Goal: Transaction & Acquisition: Book appointment/travel/reservation

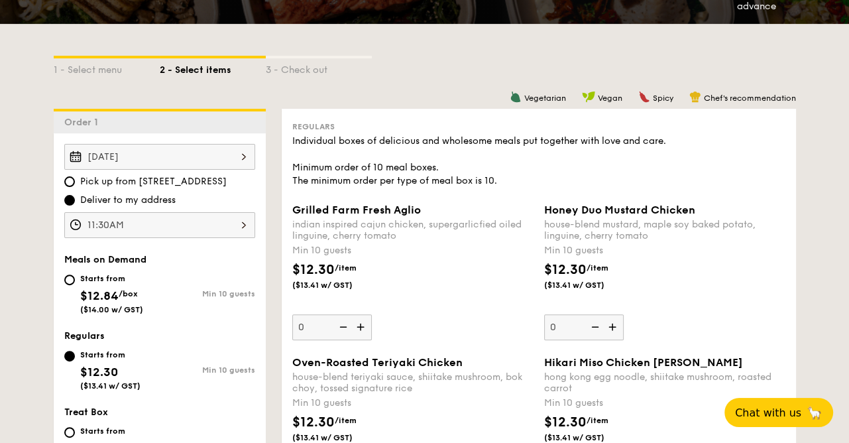
scroll to position [523, 0]
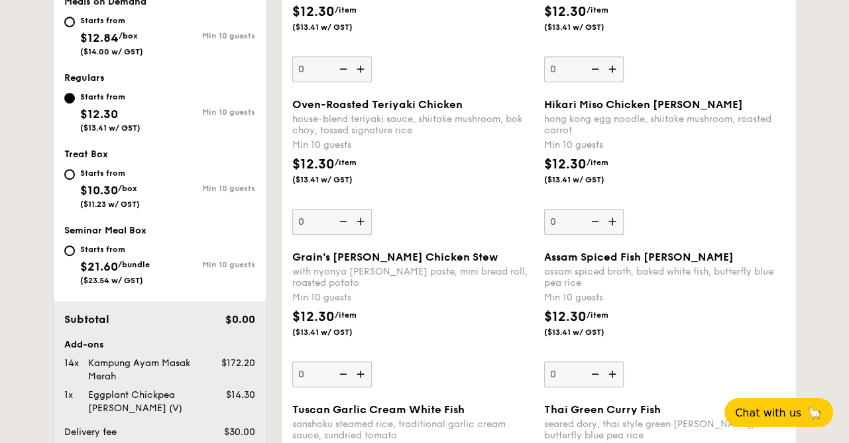
click at [486, 174] on div "$12.30 /item ($13.41 w/ GST)" at bounding box center [413, 177] width 252 height 46
click at [372, 209] on input "0" at bounding box center [332, 222] width 80 height 26
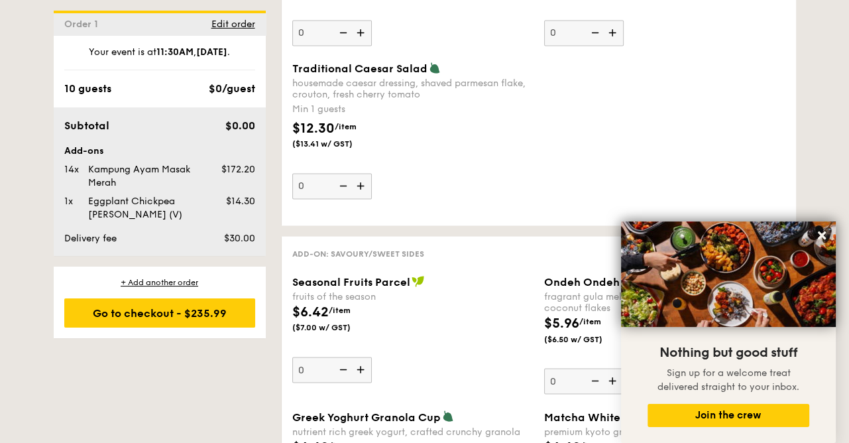
scroll to position [1915, 0]
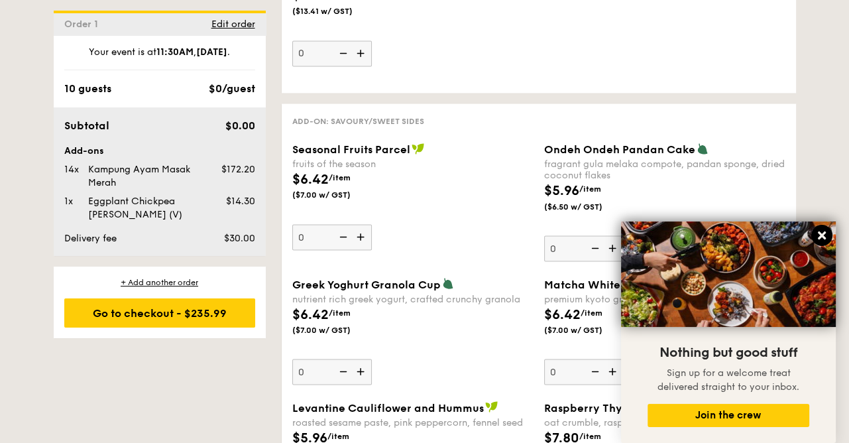
click at [824, 231] on icon at bounding box center [822, 235] width 12 height 12
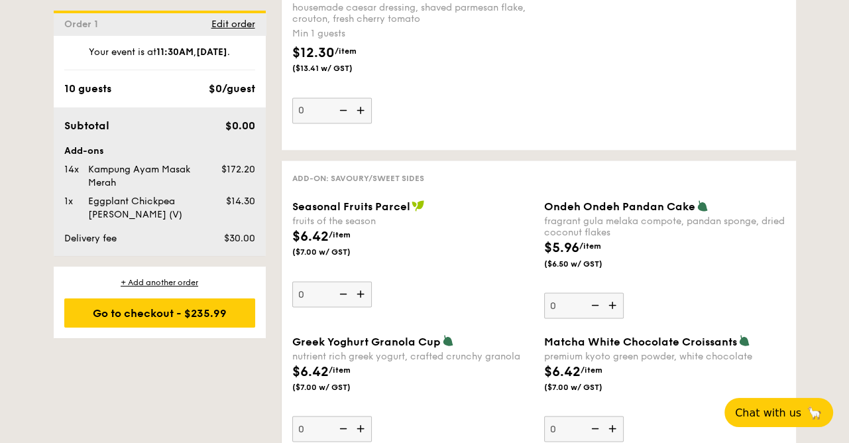
scroll to position [1981, 0]
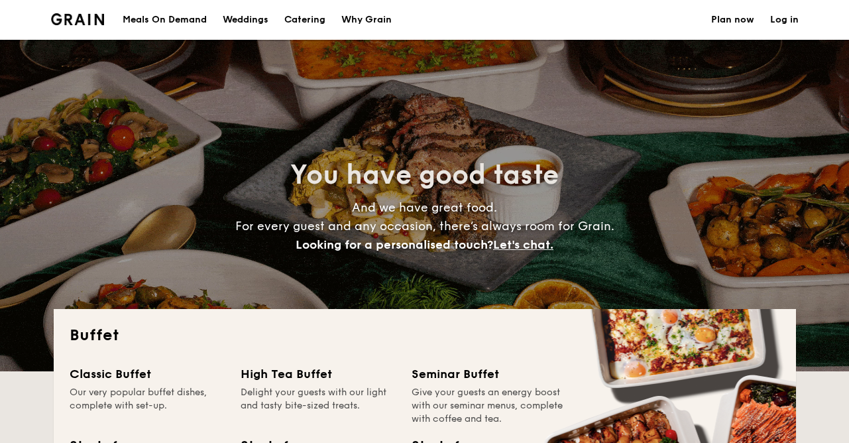
select select
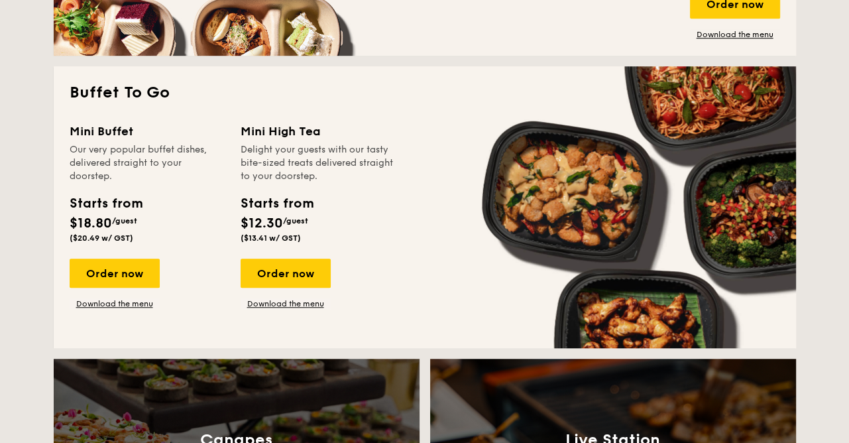
scroll to position [862, 0]
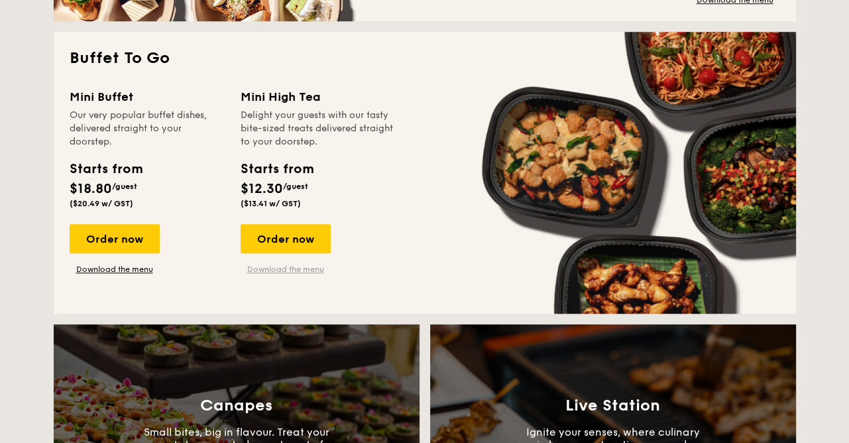
click at [282, 272] on link "Download the menu" at bounding box center [286, 269] width 90 height 11
click at [308, 238] on div "Order now" at bounding box center [286, 238] width 90 height 29
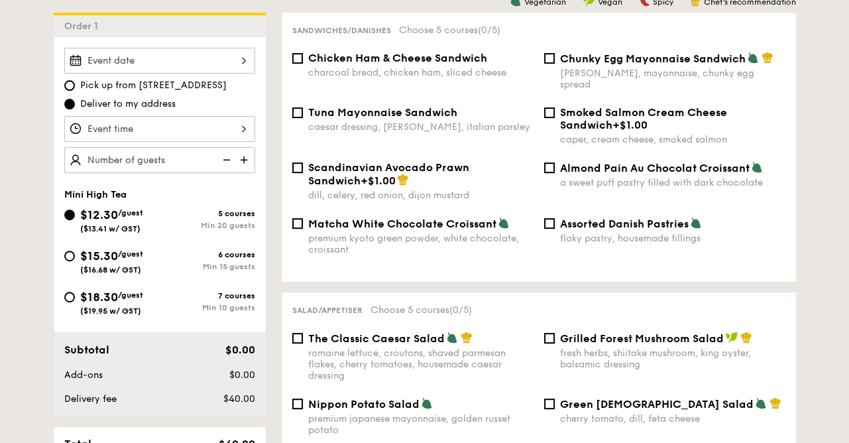
scroll to position [331, 0]
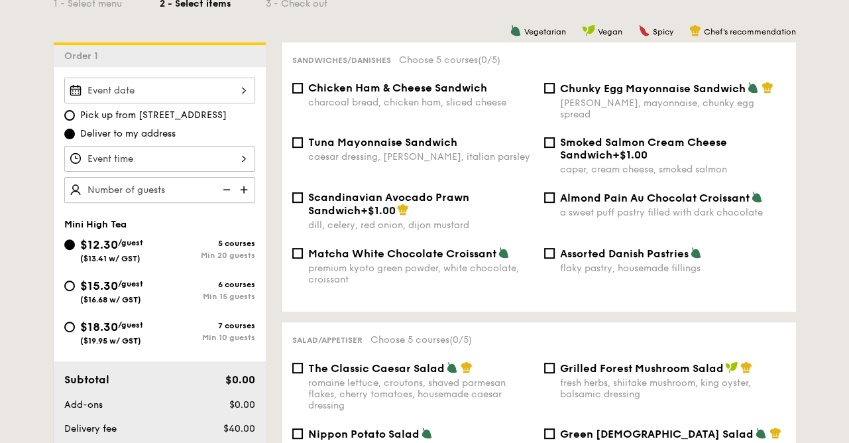
click at [244, 91] on div at bounding box center [159, 91] width 191 height 26
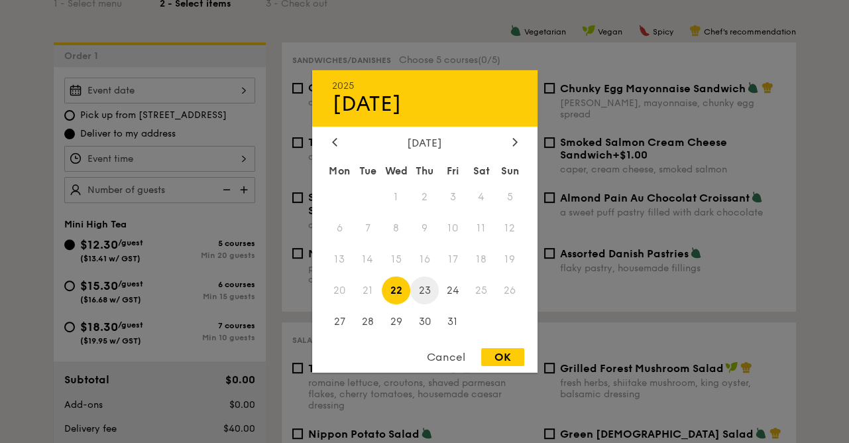
click at [427, 294] on span "23" at bounding box center [424, 290] width 28 height 28
click at [517, 355] on div "OK" at bounding box center [502, 357] width 43 height 18
type input "[DATE]"
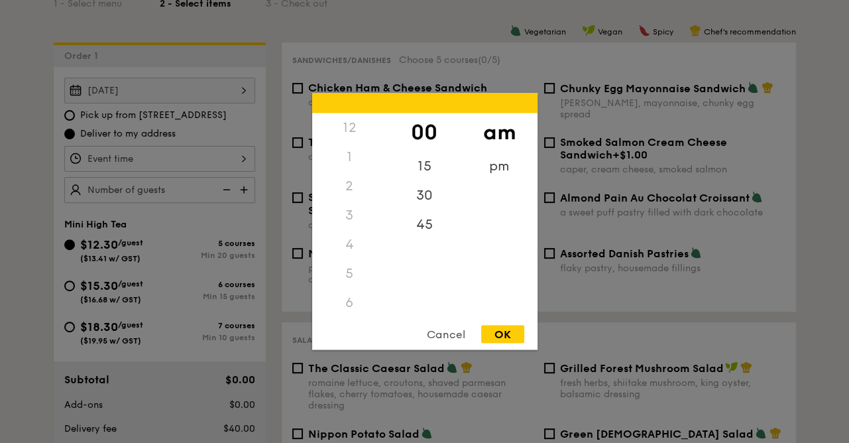
click at [195, 156] on div "12 1 2 3 4 5 6 7 8 9 10 11 00 15 30 45 am pm Cancel OK" at bounding box center [159, 159] width 191 height 26
click at [355, 247] on div "9" at bounding box center [349, 249] width 75 height 38
click at [506, 337] on div "OK" at bounding box center [502, 334] width 43 height 18
type input "9:00AM"
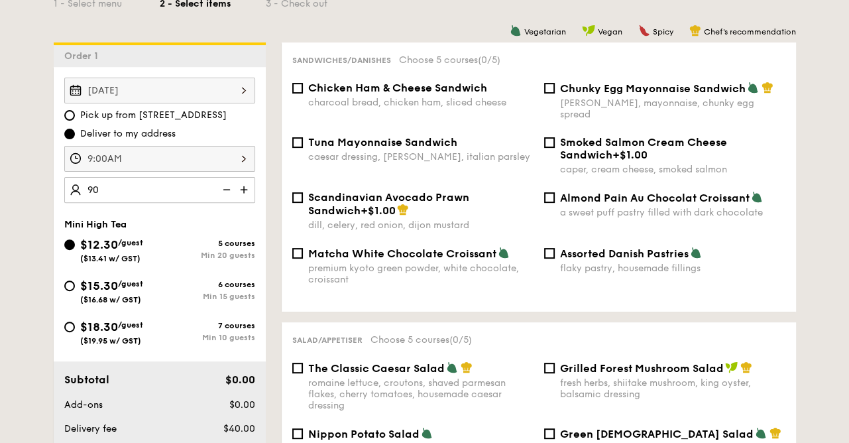
type input "90"
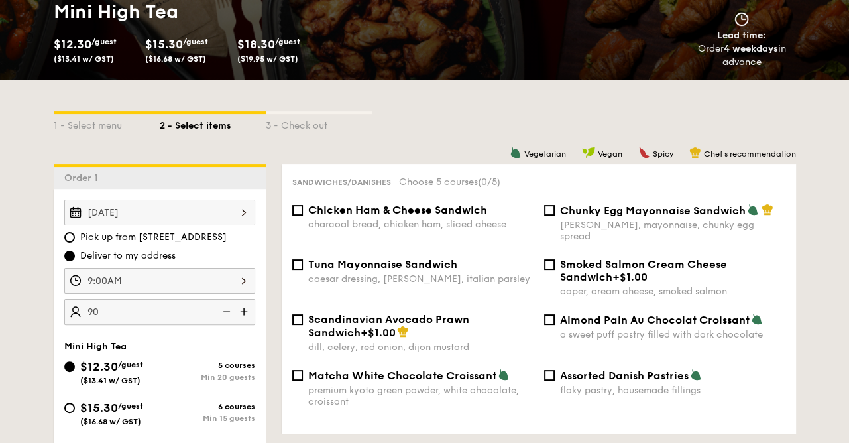
scroll to position [199, 0]
